Goal: Transaction & Acquisition: Book appointment/travel/reservation

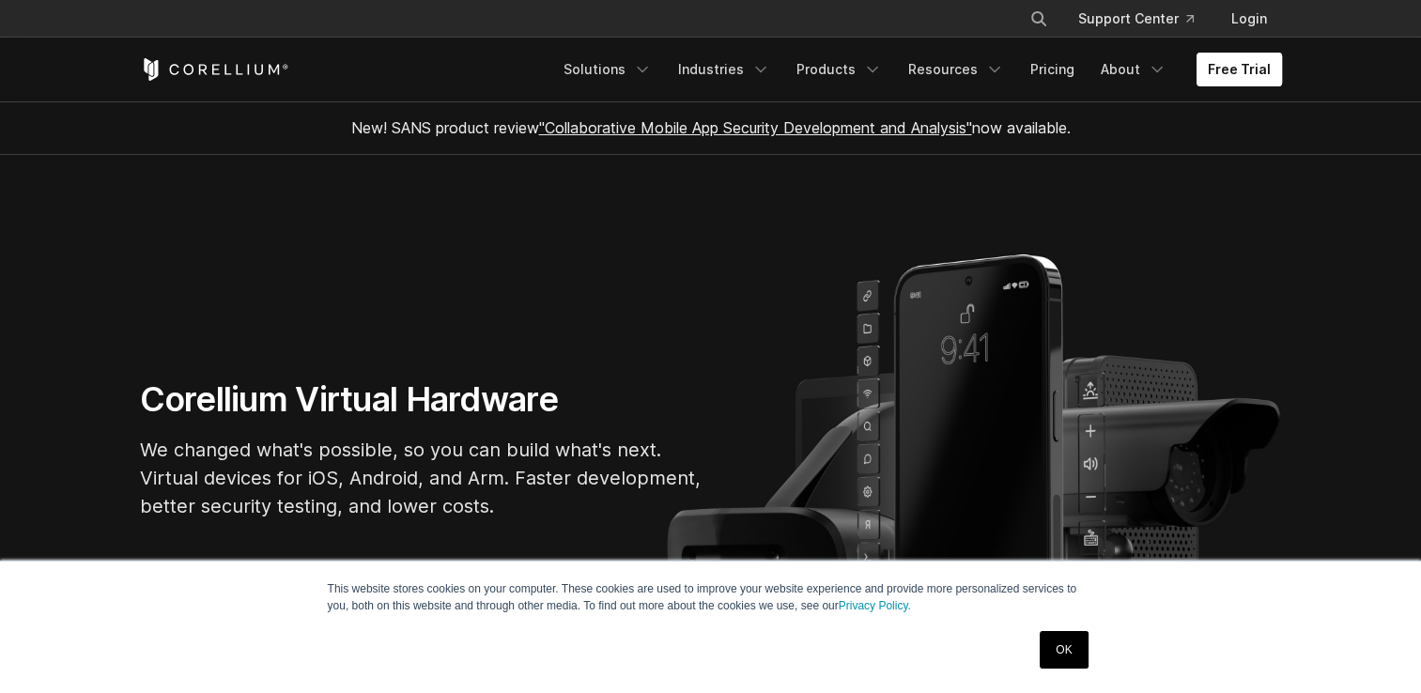
click at [1274, 72] on link "Free Trial" at bounding box center [1239, 70] width 85 height 34
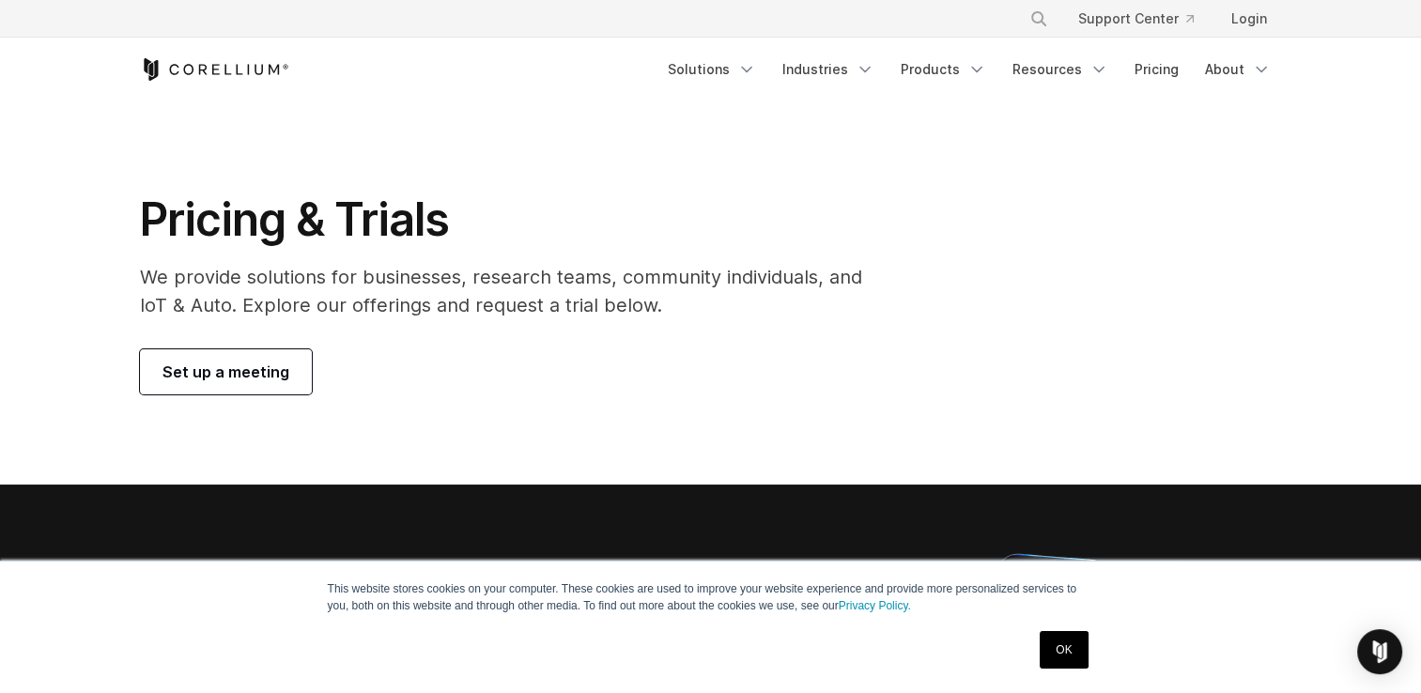
click at [250, 357] on link "Set up a meeting" at bounding box center [226, 371] width 172 height 45
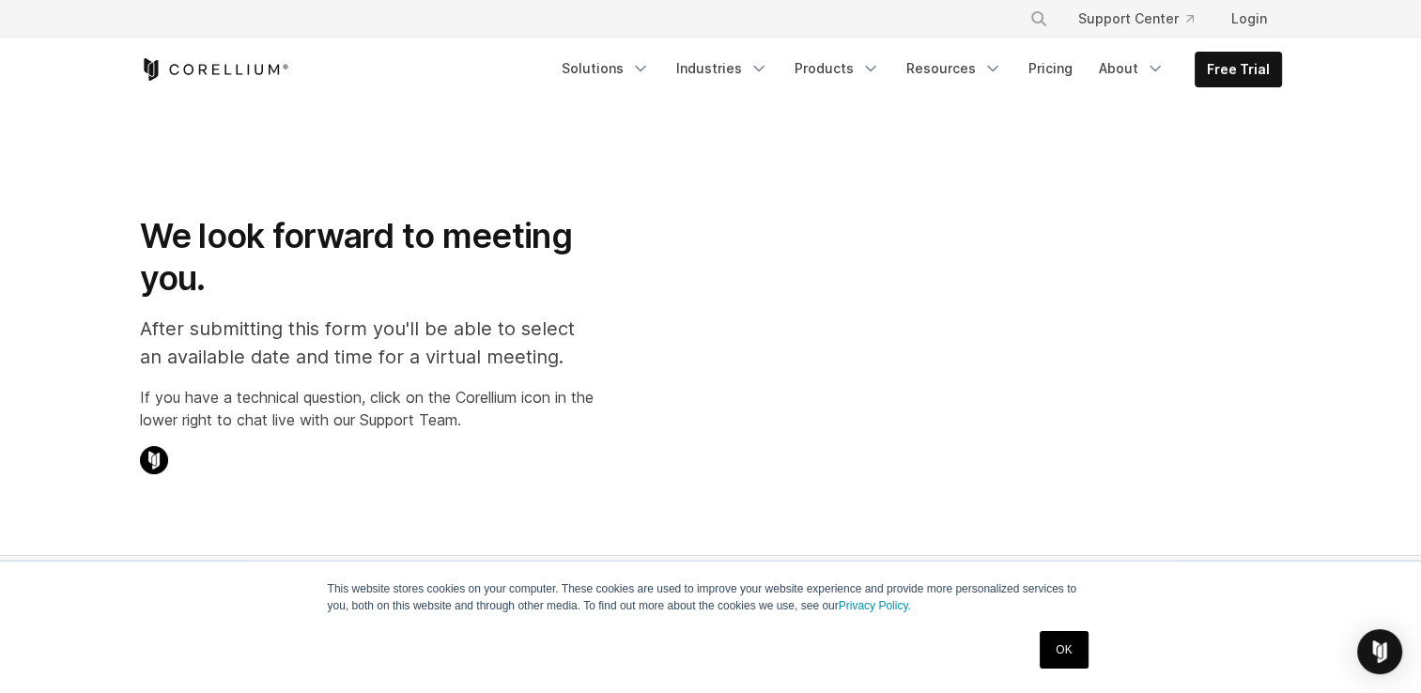
select select "**"
